Goal: Check status: Check status

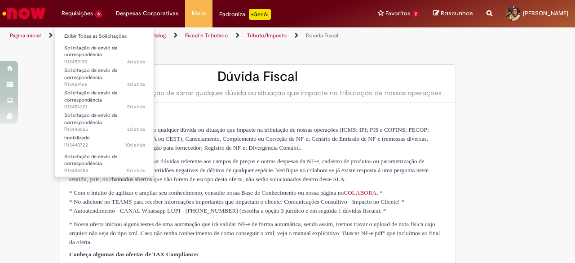
type input "**********"
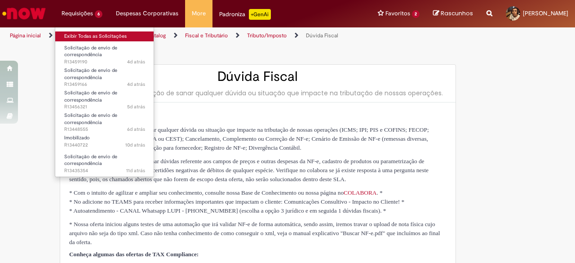
click at [80, 38] on link "Exibir Todas as Solicitações" at bounding box center [104, 36] width 99 height 10
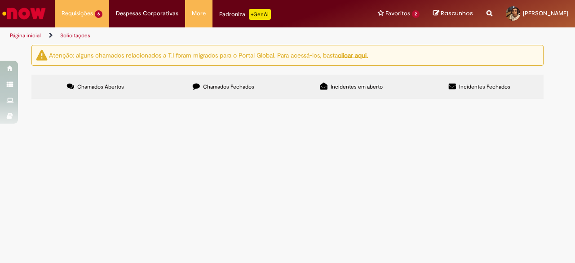
click at [226, 89] on span "Chamados Fechados" at bounding box center [228, 86] width 51 height 7
click at [0, 0] on span "R13356212" at bounding box center [0, 0] width 0 height 0
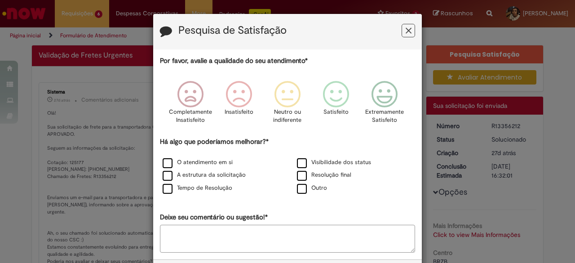
click at [405, 30] on icon "Feedback" at bounding box center [408, 30] width 6 height 9
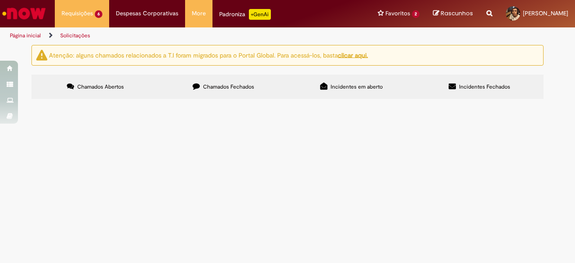
click at [200, 93] on label "Chamados Fechados" at bounding box center [223, 87] width 128 height 24
click at [0, 0] on span "R13356212" at bounding box center [0, 0] width 0 height 0
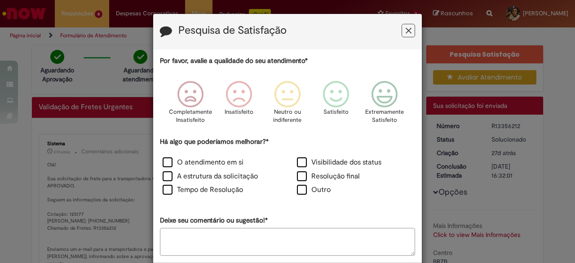
click at [405, 32] on icon "Feedback" at bounding box center [408, 30] width 6 height 9
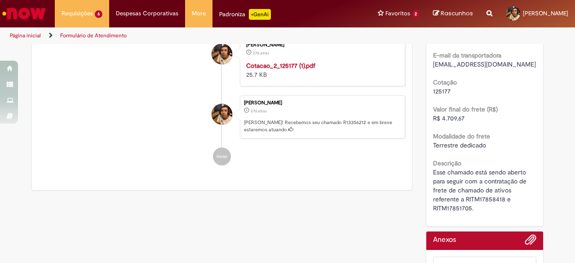
scroll to position [404, 0]
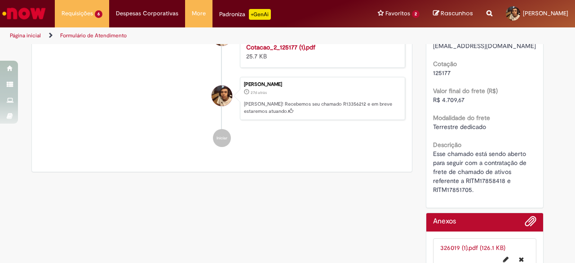
click at [473, 176] on span "Esse chamado está sendo aberto para seguir com a contratação de frete de chamad…" at bounding box center [480, 171] width 95 height 44
copy span "RITM17858418"
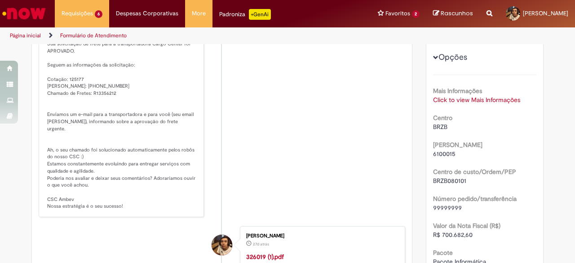
scroll to position [0, 0]
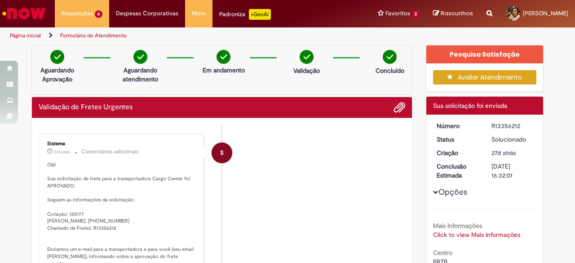
click at [491, 124] on div "R13356212" at bounding box center [512, 125] width 42 height 9
copy div "R13356212"
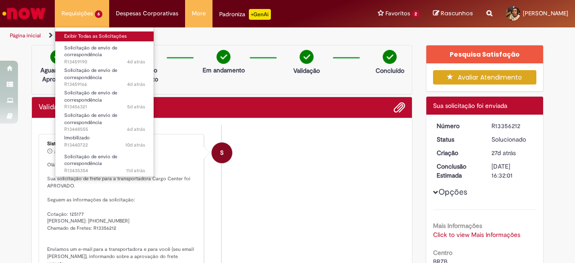
click at [89, 38] on link "Exibir Todas as Solicitações" at bounding box center [104, 36] width 99 height 10
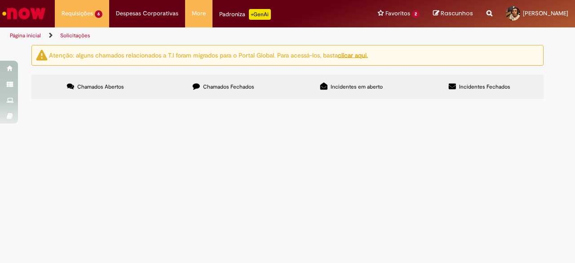
click at [205, 78] on label "Chamados Fechados" at bounding box center [223, 87] width 128 height 24
click at [89, 75] on label "Chamados Abertos" at bounding box center [95, 87] width 128 height 24
click at [202, 71] on div "Atenção: alguns chamados relacionados a T.I foram migrados para o Portal Global…" at bounding box center [287, 73] width 525 height 56
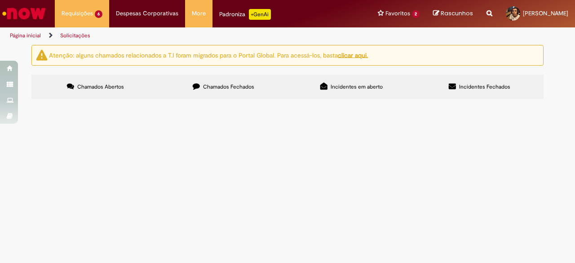
click at [197, 83] on icon at bounding box center [196, 86] width 7 height 7
click at [0, 0] on span "R13399112" at bounding box center [0, 0] width 0 height 0
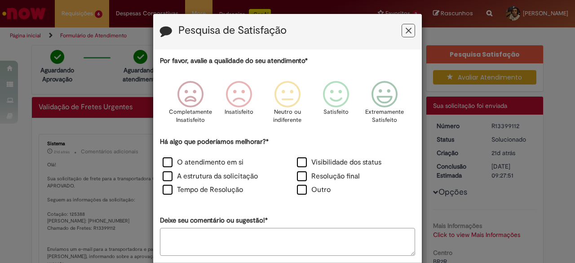
click at [401, 26] on button "Feedback" at bounding box center [407, 30] width 13 height 13
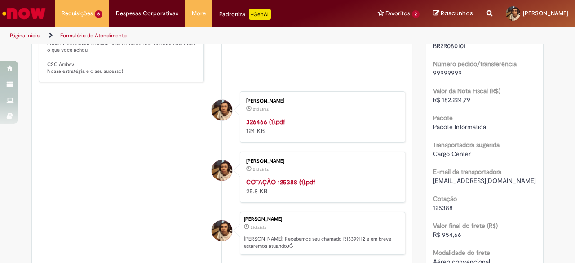
scroll to position [473, 0]
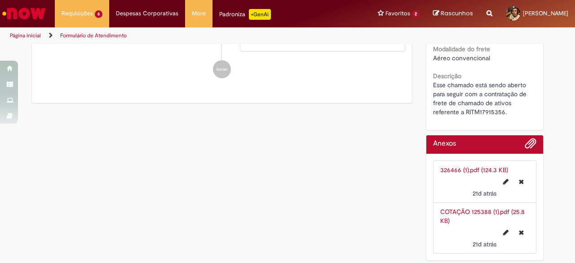
click at [470, 111] on span "Esse chamado está sendo aberto para seguir com a contratação de frete de chamad…" at bounding box center [480, 98] width 95 height 35
copy span "RITM17915356"
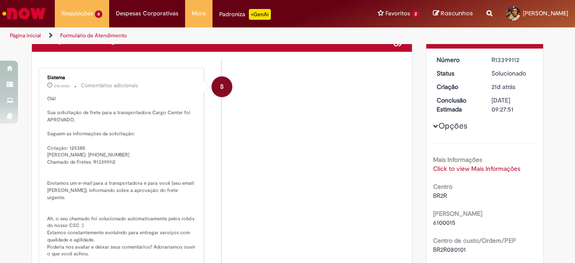
scroll to position [0, 0]
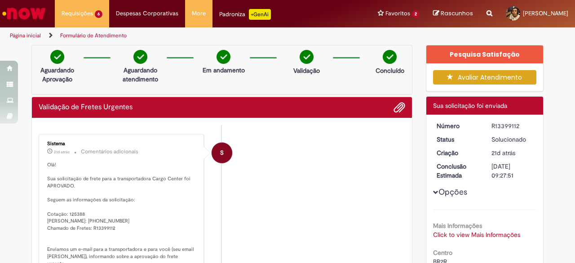
click at [498, 125] on div "R13399112" at bounding box center [512, 125] width 42 height 9
copy div "R13399112"
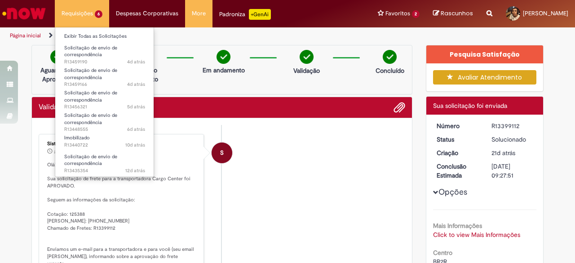
click at [86, 31] on li "Exibir Todas as Solicitações" at bounding box center [104, 36] width 99 height 12
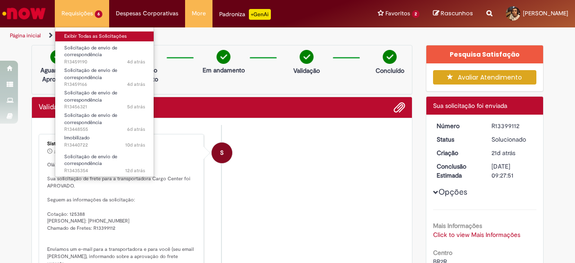
click at [85, 35] on link "Exibir Todas as Solicitações" at bounding box center [104, 36] width 99 height 10
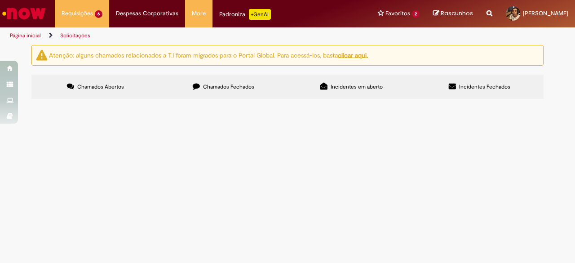
click at [198, 91] on label "Chamados Fechados" at bounding box center [223, 87] width 128 height 24
click at [0, 0] on span "R13428458" at bounding box center [0, 0] width 0 height 0
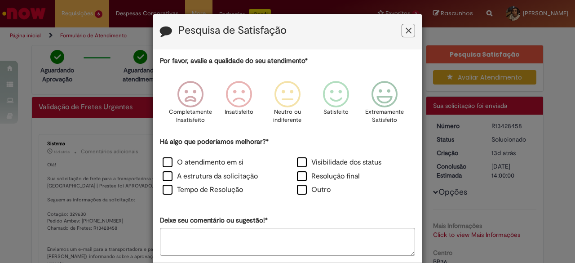
click at [405, 34] on icon "Feedback" at bounding box center [408, 30] width 6 height 9
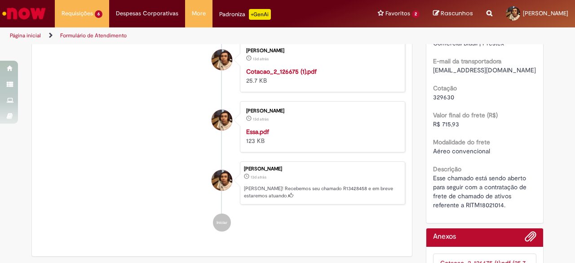
scroll to position [449, 0]
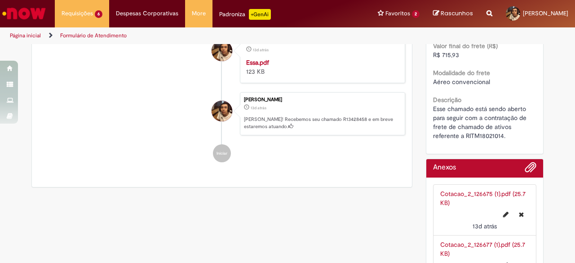
click at [470, 137] on span "Esse chamado está sendo aberto para seguir com a contratação de frete de chamad…" at bounding box center [480, 122] width 95 height 35
copy span "RITM18021014"
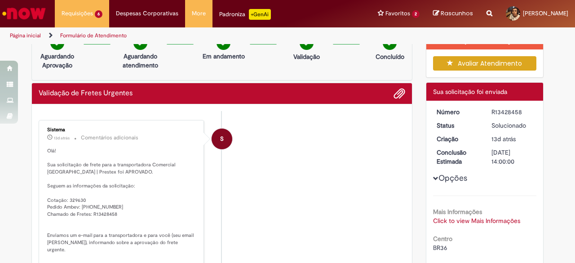
scroll to position [0, 0]
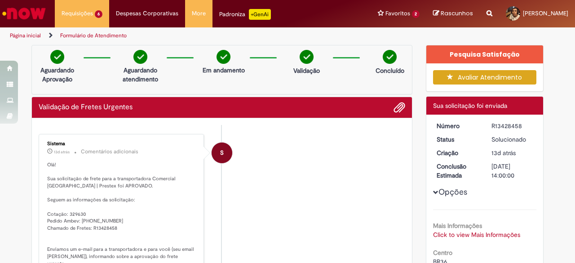
click at [496, 122] on div "R13428458" at bounding box center [512, 125] width 42 height 9
copy div "R13428458"
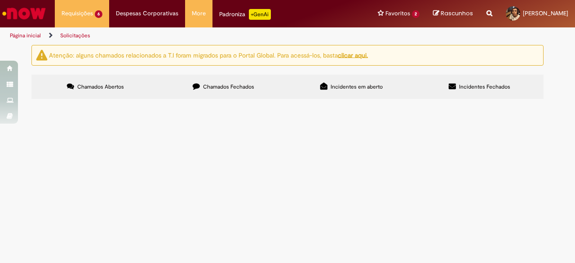
click at [205, 81] on label "Chamados Fechados" at bounding box center [223, 87] width 128 height 24
click at [0, 0] on span "R13428491" at bounding box center [0, 0] width 0 height 0
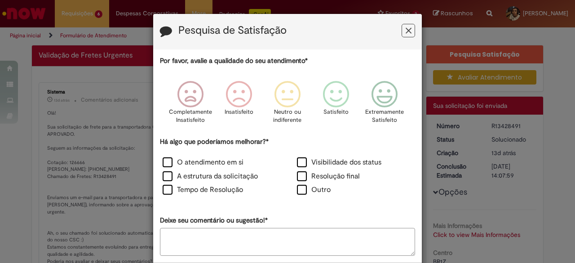
click at [405, 29] on icon "Feedback" at bounding box center [408, 30] width 6 height 9
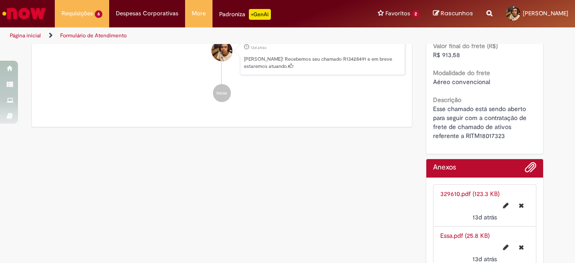
scroll to position [359, 0]
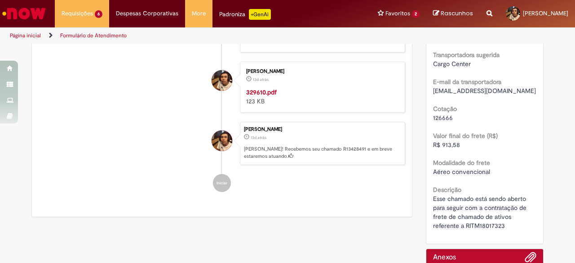
click at [499, 224] on span "Esse chamado está sendo aberto para seguir com a contratação de frete de chamad…" at bounding box center [480, 211] width 95 height 35
click at [492, 227] on span "Esse chamado está sendo aberto para seguir com a contratação de frete de chamad…" at bounding box center [480, 211] width 95 height 35
copy span "RITM18017323"
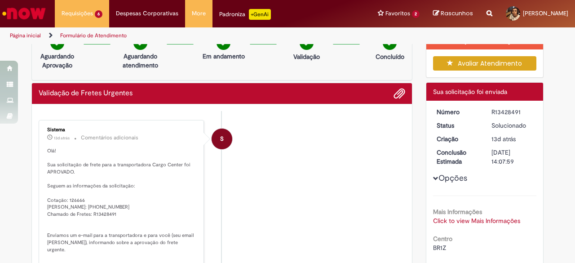
scroll to position [0, 0]
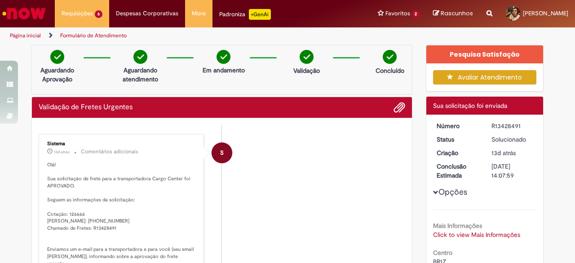
click at [508, 123] on div "R13428491" at bounding box center [512, 125] width 42 height 9
copy div "R13428491"
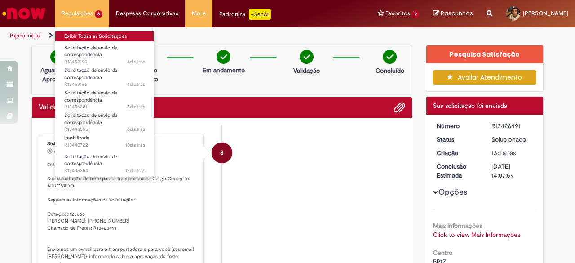
click at [89, 38] on link "Exibir Todas as Solicitações" at bounding box center [104, 36] width 99 height 10
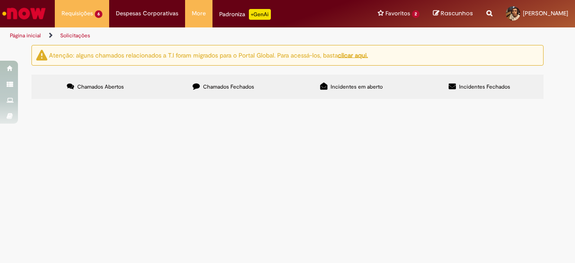
click at [193, 91] on label "Chamados Fechados" at bounding box center [223, 87] width 128 height 24
click at [0, 0] on span "R13409490" at bounding box center [0, 0] width 0 height 0
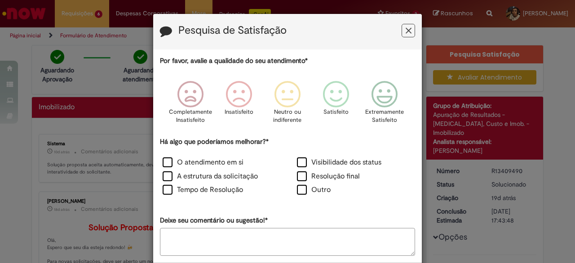
click at [406, 26] on icon "Feedback" at bounding box center [408, 30] width 6 height 9
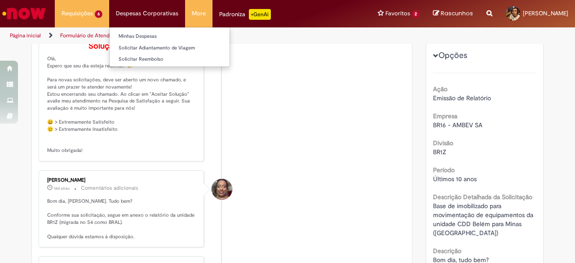
scroll to position [135, 0]
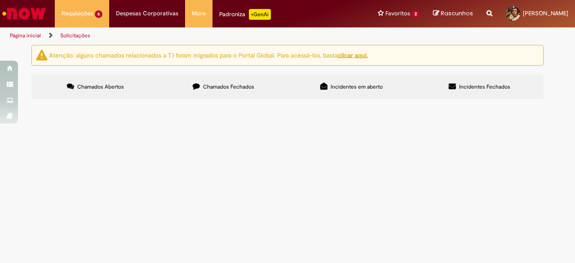
click at [210, 88] on span "Chamados Fechados" at bounding box center [228, 86] width 51 height 7
click at [0, 0] on span "R13445556" at bounding box center [0, 0] width 0 height 0
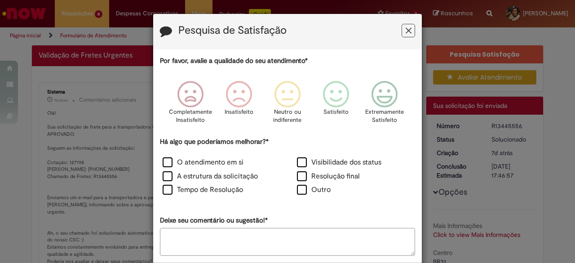
click at [405, 27] on icon "Feedback" at bounding box center [408, 30] width 6 height 9
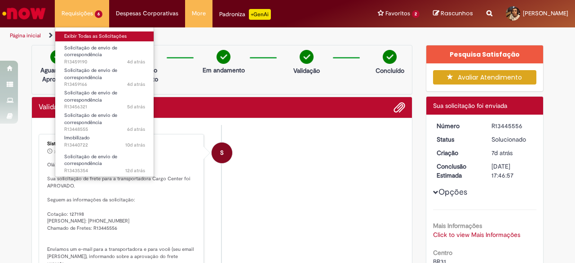
click at [93, 38] on link "Exibir Todas as Solicitações" at bounding box center [104, 36] width 99 height 10
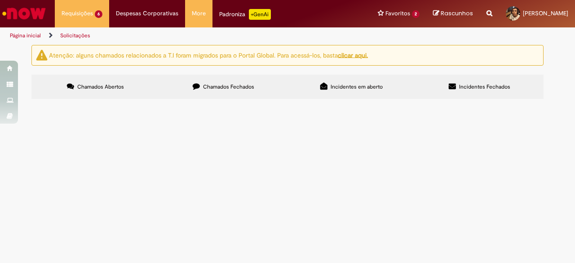
click at [207, 82] on label "Chamados Fechados" at bounding box center [223, 87] width 128 height 24
click at [0, 0] on span "R13445556" at bounding box center [0, 0] width 0 height 0
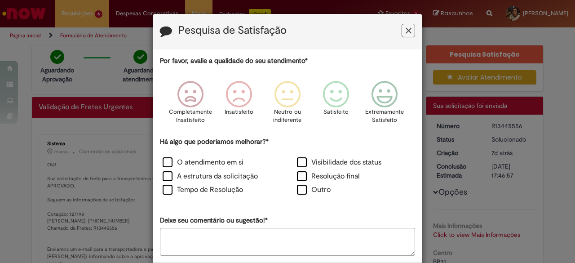
click at [405, 30] on icon "Feedback" at bounding box center [408, 30] width 6 height 9
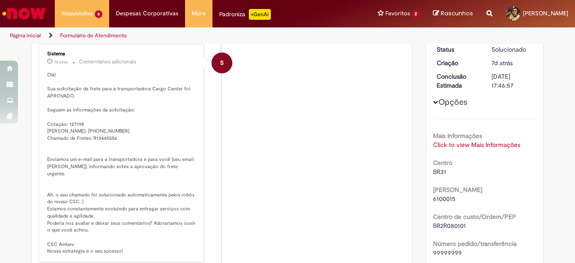
scroll to position [314, 0]
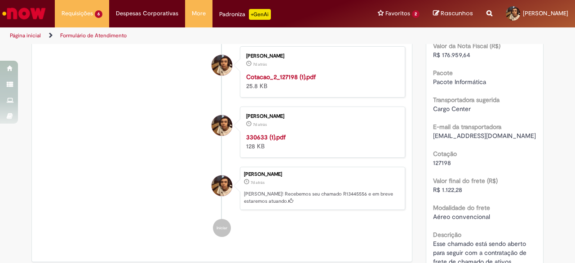
click at [451, 189] on span "R$ 1.122,28" at bounding box center [447, 189] width 29 height 8
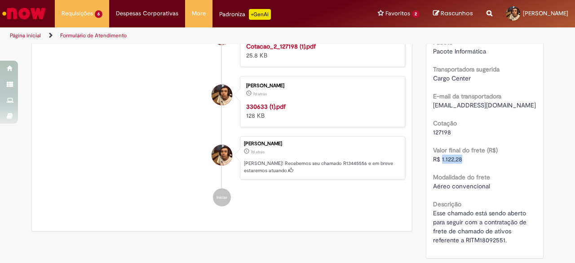
scroll to position [359, 0]
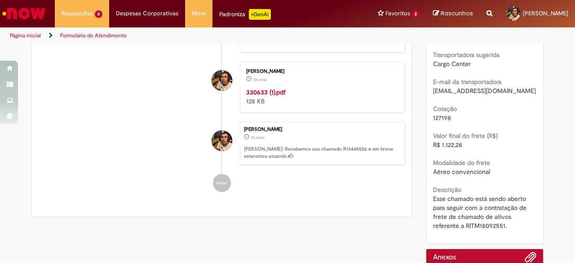
click at [490, 221] on span "Esse chamado está sendo aberto para seguir com a contratação de frete de chamad…" at bounding box center [480, 211] width 95 height 35
copy span "RITM18092551"
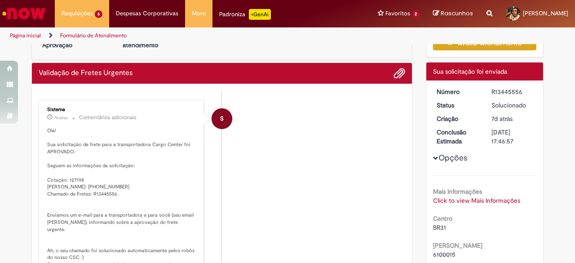
scroll to position [0, 0]
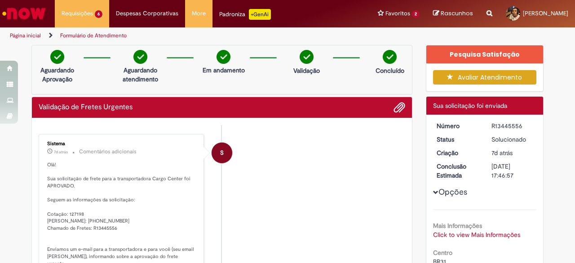
click at [508, 125] on div "R13445556" at bounding box center [512, 125] width 42 height 9
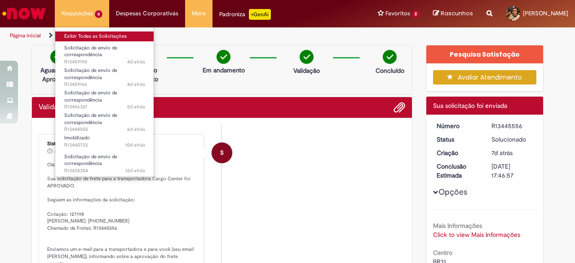
click at [101, 38] on link "Exibir Todas as Solicitações" at bounding box center [104, 36] width 99 height 10
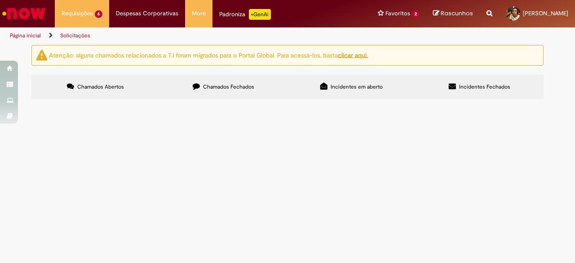
click at [214, 83] on span "Chamados Fechados" at bounding box center [228, 86] width 51 height 7
click at [0, 0] on span "R13448498" at bounding box center [0, 0] width 0 height 0
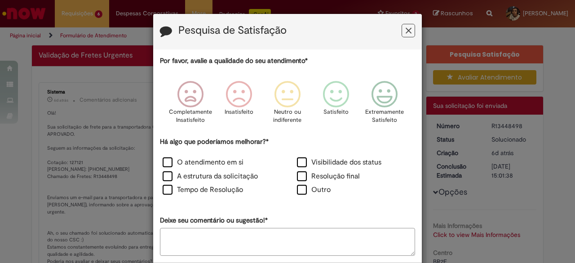
click at [409, 26] on button "Feedback" at bounding box center [407, 30] width 13 height 13
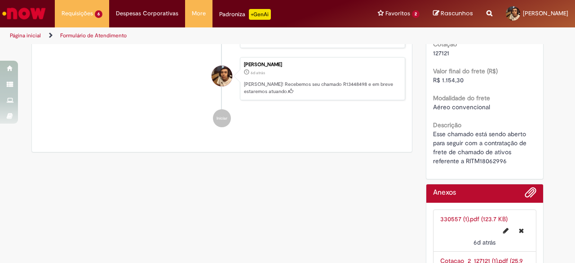
scroll to position [404, 0]
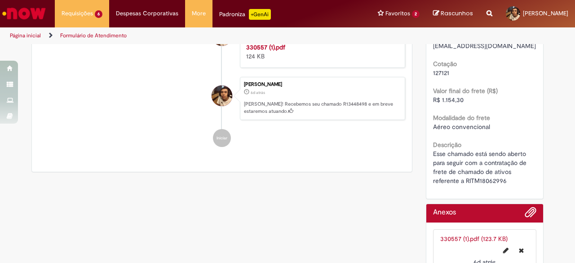
click at [489, 181] on span "Esse chamado está sendo aberto para seguir com a contratação de frete de chamad…" at bounding box center [480, 166] width 95 height 35
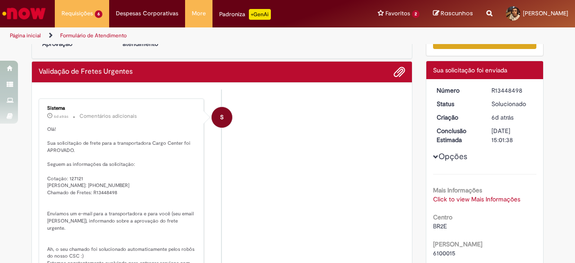
scroll to position [0, 0]
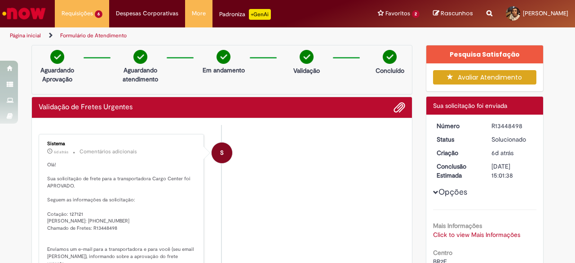
click at [493, 125] on div "R13448498" at bounding box center [512, 125] width 42 height 9
click at [492, 125] on div "R13448498" at bounding box center [512, 125] width 42 height 9
click at [502, 123] on div "R13448498" at bounding box center [512, 125] width 42 height 9
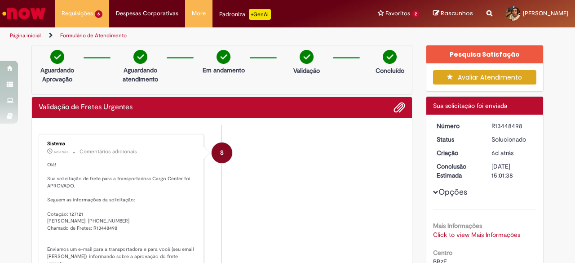
click at [502, 123] on div "R13448498" at bounding box center [512, 125] width 42 height 9
click at [507, 125] on div "R13448498" at bounding box center [512, 125] width 42 height 9
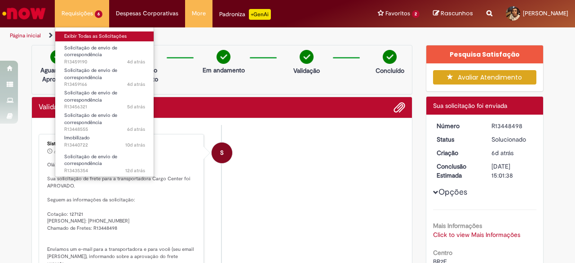
click at [92, 34] on link "Exibir Todas as Solicitações" at bounding box center [104, 36] width 99 height 10
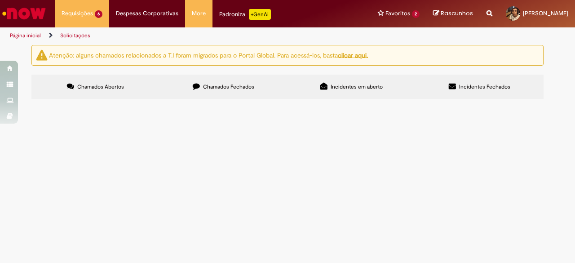
drag, startPoint x: 208, startPoint y: 86, endPoint x: 201, endPoint y: 88, distance: 7.5
click at [207, 86] on span "Chamados Fechados" at bounding box center [228, 86] width 51 height 7
click at [193, 86] on icon at bounding box center [196, 86] width 7 height 7
click at [0, 0] on span "R13297665" at bounding box center [0, 0] width 0 height 0
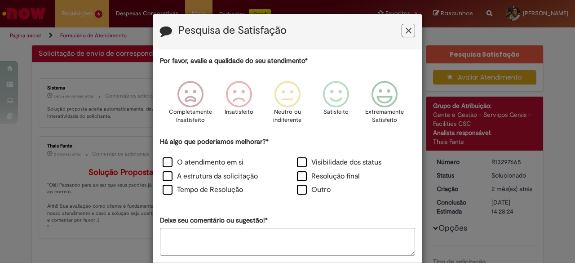
click at [406, 30] on icon "Feedback" at bounding box center [408, 30] width 6 height 9
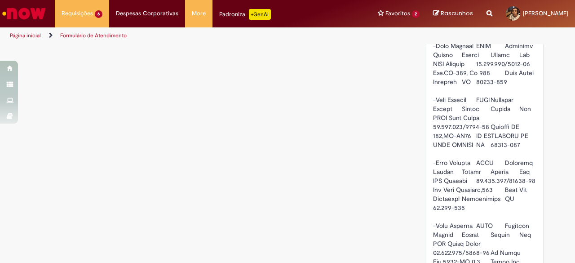
scroll to position [314, 0]
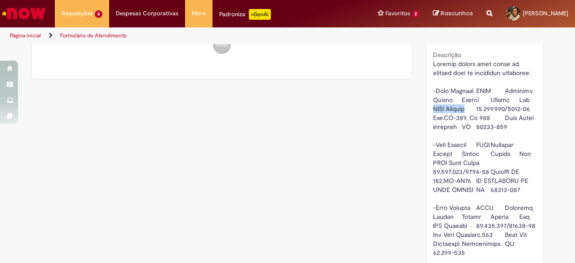
drag, startPoint x: 429, startPoint y: 125, endPoint x: 467, endPoint y: 124, distance: 37.7
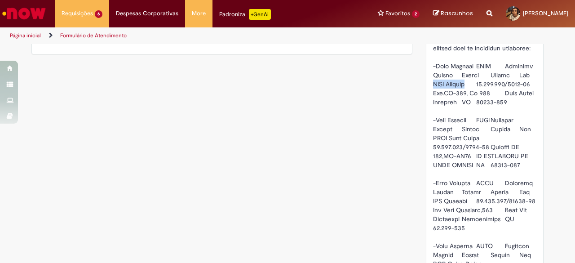
scroll to position [359, 0]
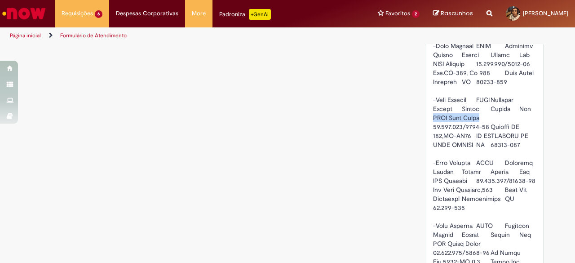
drag, startPoint x: 428, startPoint y: 144, endPoint x: 479, endPoint y: 143, distance: 50.7
click at [479, 143] on div "Número R13297665 Status Solucionado Criação 2 mês(es) atrás 2 meses atrás Concl…" at bounding box center [484, 138] width 117 height 694
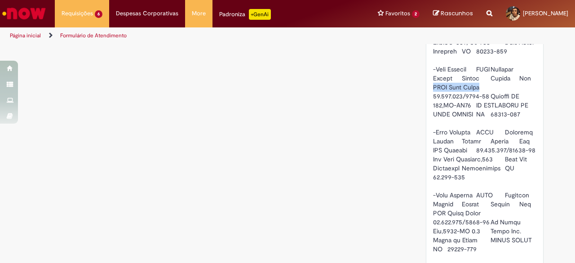
scroll to position [404, 0]
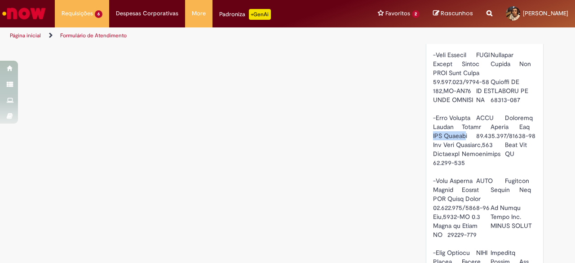
drag, startPoint x: 427, startPoint y: 170, endPoint x: 463, endPoint y: 170, distance: 35.5
click at [463, 170] on div "Número R13297665 Status Solucionado Criação 2 mês(es) atrás 2 meses atrás Concl…" at bounding box center [484, 93] width 117 height 694
click at [465, 171] on span at bounding box center [490, 198] width 115 height 457
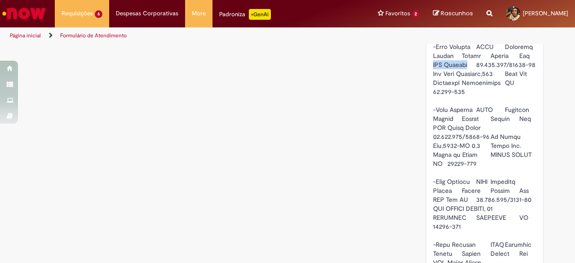
scroll to position [494, 0]
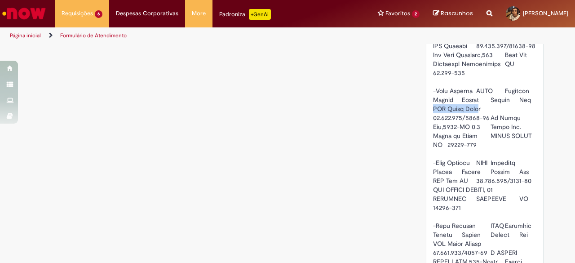
drag, startPoint x: 429, startPoint y: 153, endPoint x: 472, endPoint y: 154, distance: 43.1
click at [472, 154] on span at bounding box center [490, 108] width 115 height 457
click at [475, 153] on span at bounding box center [490, 108] width 115 height 457
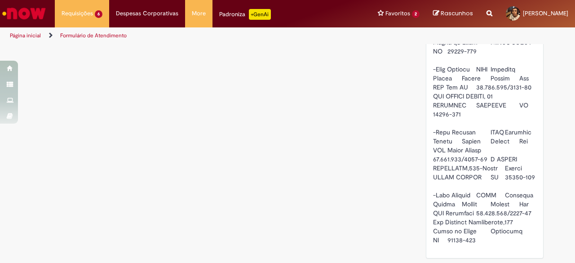
scroll to position [584, 0]
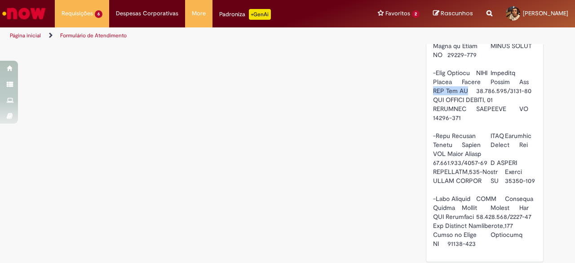
drag, startPoint x: 428, startPoint y: 144, endPoint x: 461, endPoint y: 143, distance: 32.8
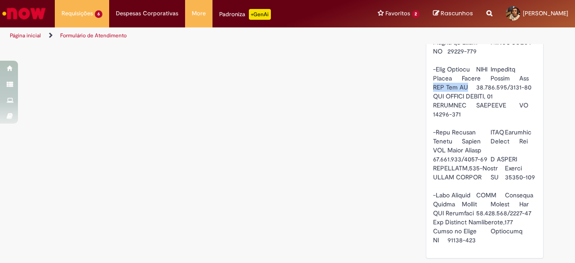
scroll to position [658, 0]
drag, startPoint x: 429, startPoint y: 213, endPoint x: 470, endPoint y: 211, distance: 40.9
click at [470, 211] on span at bounding box center [490, 15] width 115 height 457
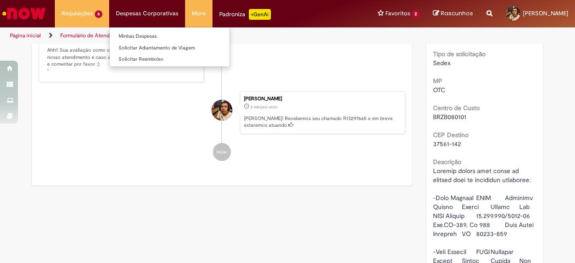
scroll to position [119, 0]
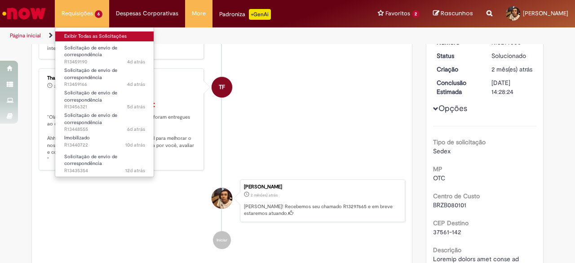
click at [88, 36] on link "Exibir Todas as Solicitações" at bounding box center [104, 36] width 99 height 10
